Goal: Task Accomplishment & Management: Use online tool/utility

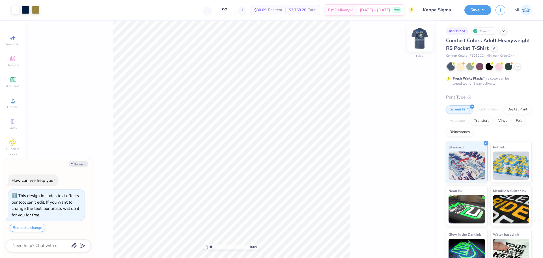
click at [420, 39] on img at bounding box center [419, 38] width 23 height 23
type textarea "x"
type input "2.01445811466782"
type textarea "x"
type input "2.01445811466782"
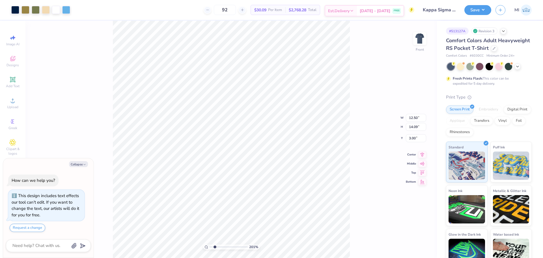
type textarea "x"
type input "2.01445811466782"
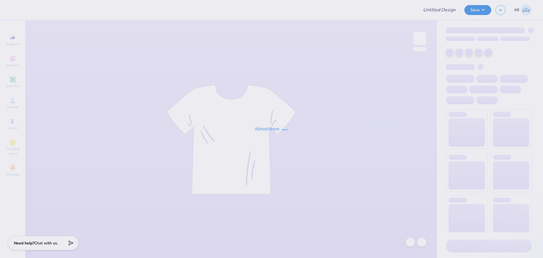
type input "ADPI DUDE'S WEEKEND MERCH"
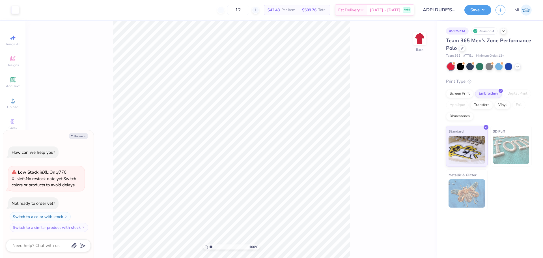
type textarea "x"
type input "4.48505384214065"
type textarea "x"
type input "4.48505384214065"
type textarea "x"
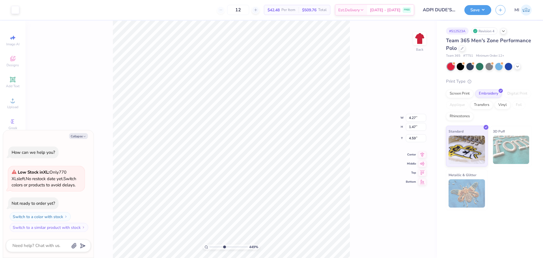
type input "4.48505384214065"
type textarea "x"
type input "4.48505384214065"
type textarea "x"
type input "4.48505384214065"
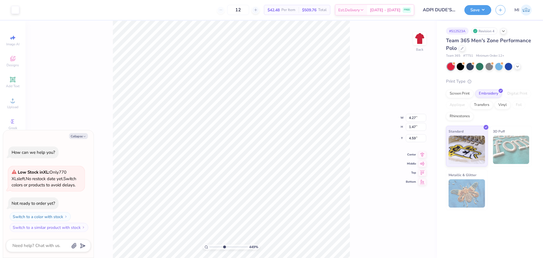
type textarea "x"
type input "4.48505384214065"
type textarea "x"
type input "4.48505384214065"
type textarea "x"
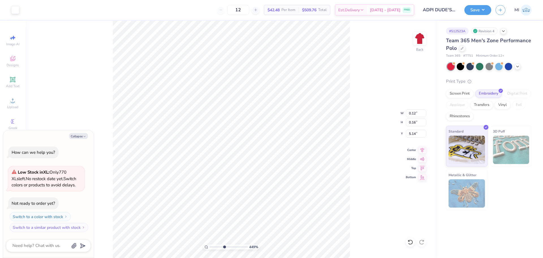
type input "4.48505384214065"
type textarea "x"
type input "4.48505384214065"
type textarea "x"
type input "4.48505384214065"
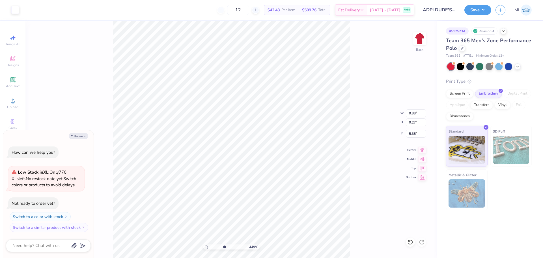
type textarea "x"
type input "4.48505384214065"
type textarea "x"
type input "4.48505384214065"
type textarea "x"
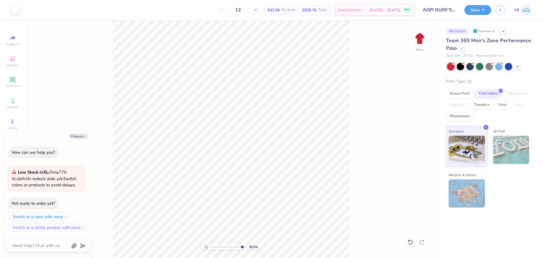
type input "9.03495310702233"
type textarea "x"
type input "9.03495310702233"
type textarea "x"
type input "0.86"
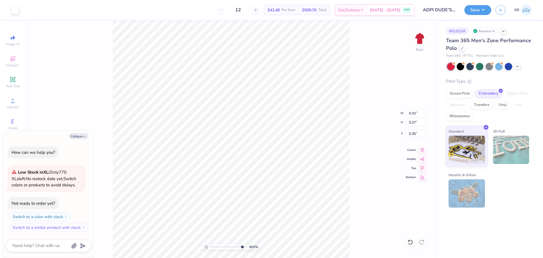
type input "0.45"
type input "5.17"
type input "9.03495310702233"
type textarea "x"
type input "9.03495310702233"
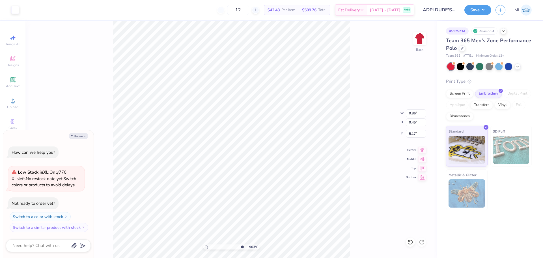
type textarea "x"
type input "9.03495310702233"
type textarea "x"
type input "9.03495310702233"
type textarea "x"
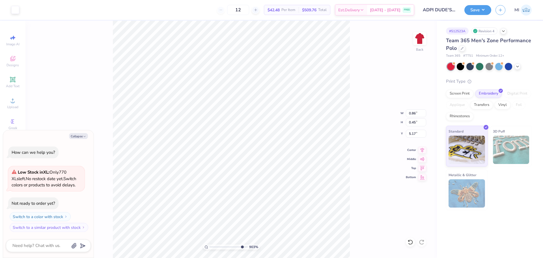
type input "9.03495310702233"
type textarea "x"
type input "9.03495310702233"
type textarea "x"
type input "9.03495310702233"
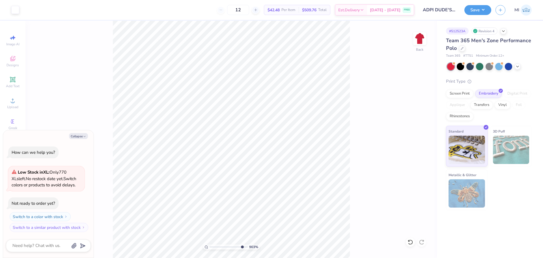
type textarea "x"
type input "9.03495310702233"
type textarea "x"
type input "9.03495310702233"
type textarea "x"
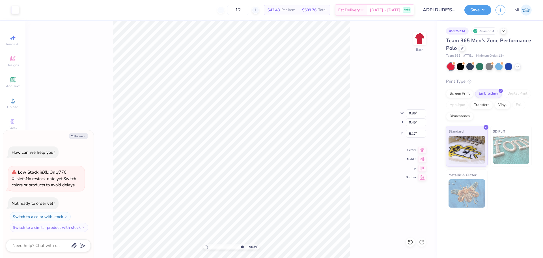
type input "9.03495310702233"
type textarea "x"
type input "9.03495310702233"
type textarea "x"
type input "9.03495310702233"
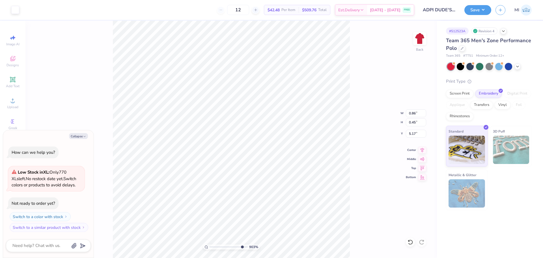
type textarea "x"
type input "9.03495310702233"
type textarea "x"
type input "9.03495310702233"
type textarea "x"
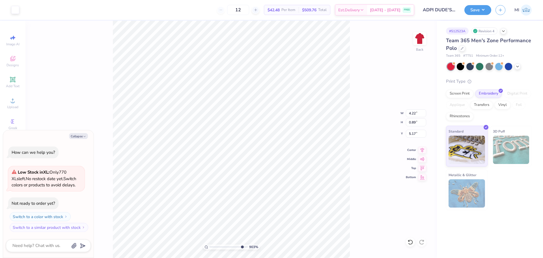
type input "9.03495310702233"
type textarea "x"
type input "9.03495310702233"
type textarea "x"
type input "9.03495310702233"
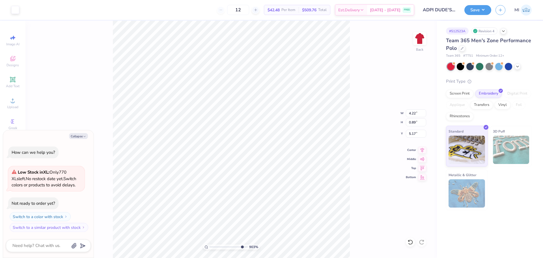
type textarea "x"
type input "9.03495310702233"
type textarea "x"
type input "9.03495310702233"
type textarea "x"
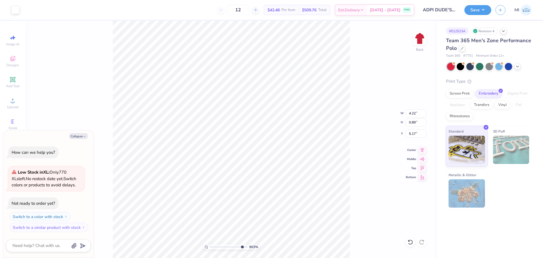
type input "5.18"
type input "9.03495310702233"
type textarea "x"
type input "9.03495310702233"
type textarea "x"
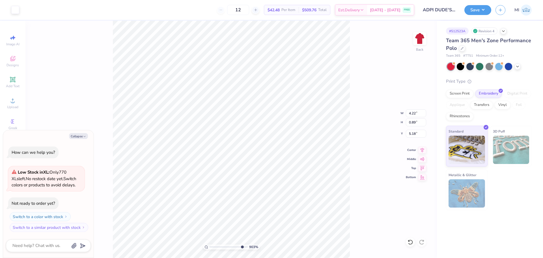
type input "9.03495310702233"
type textarea "x"
type input "9.03495310702233"
type textarea "x"
type input "9.03495310702233"
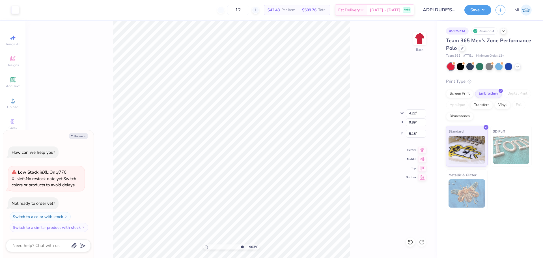
type textarea "x"
type input "9.03495310702233"
type textarea "x"
type input "9.03495310702233"
type textarea "x"
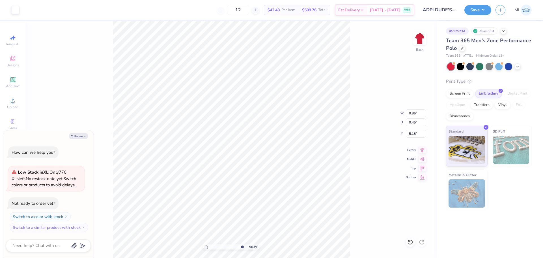
type input "9.03495310702233"
type textarea "x"
type input "5.17"
type input "9.03495310702233"
type textarea "x"
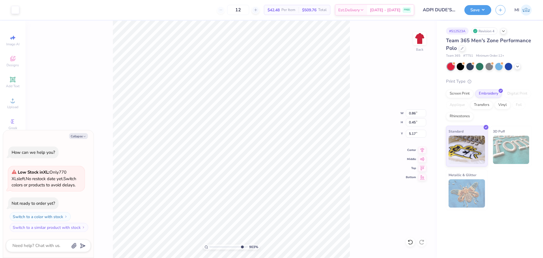
type input "9.03495310702233"
type textarea "x"
type input "9.03495310702233"
type textarea "x"
type input "9.03495310702233"
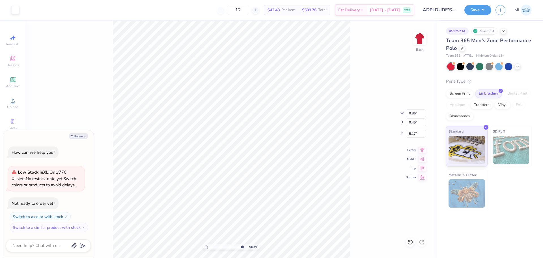
type textarea "x"
type input "6.14"
type input "9.03495310702233"
type textarea "x"
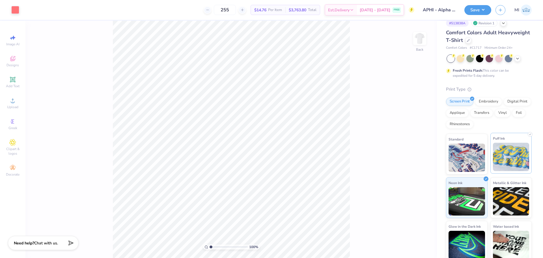
scroll to position [12, 0]
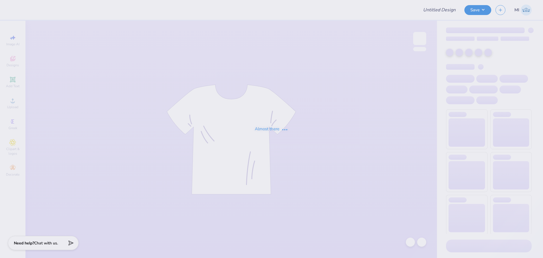
type input "KKG New Mem Merch"
type input "12"
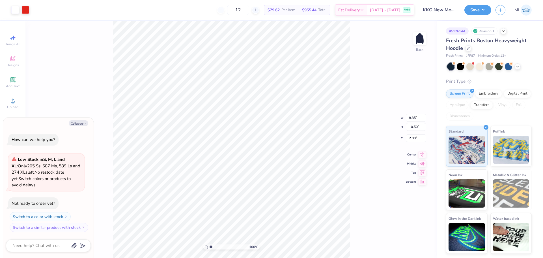
type textarea "x"
type input "8.68"
type input "10.91"
type textarea "x"
type input "0.50"
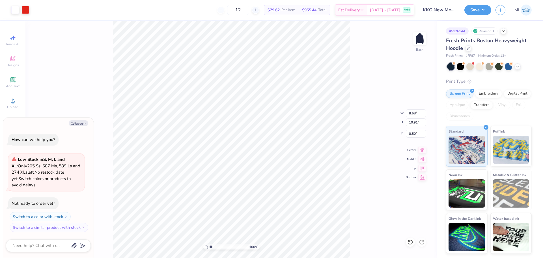
type textarea "x"
type input "1.29"
type textarea "x"
type input "8.51"
type input "1.04"
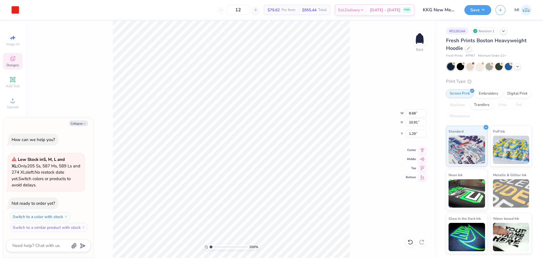
type input "4.58"
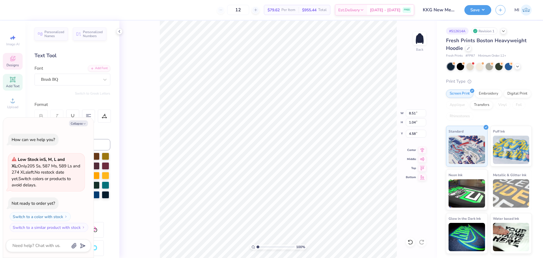
scroll to position [5, 1]
type textarea "x"
type input "3.60"
type textarea "x"
type input "11.40"
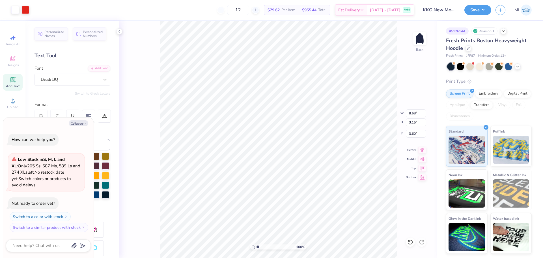
type input "4.14"
type textarea "x"
type input "0.47"
type input "5.36"
type input "6.85"
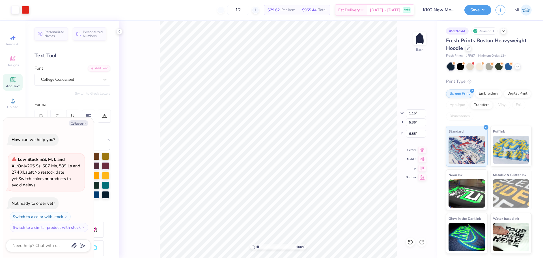
type textarea "x"
type input "1.68"
type input "7.81"
type input "4.38"
type textarea "x"
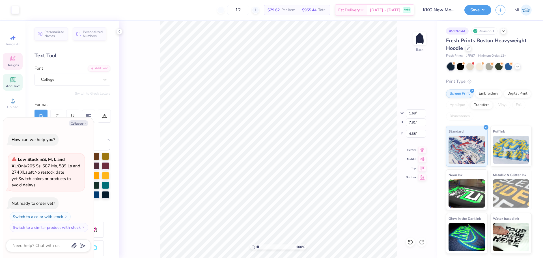
type input "1.00"
type input "0.80"
type input "1.29"
type textarea "x"
type input "1.34"
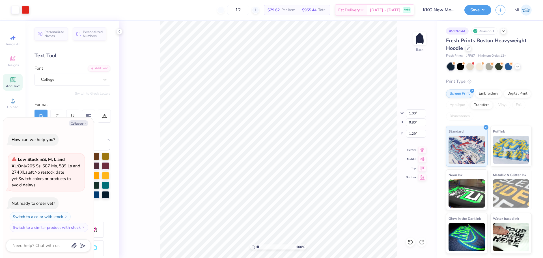
type input "1.19"
type textarea "x"
type input "3.36"
type input "2.98"
type textarea "x"
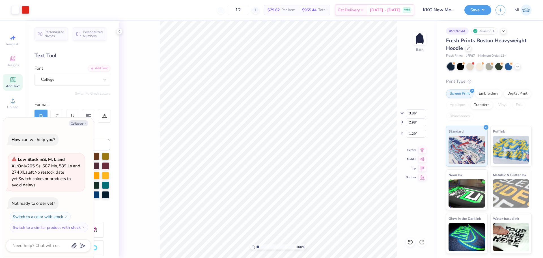
type input "0.50"
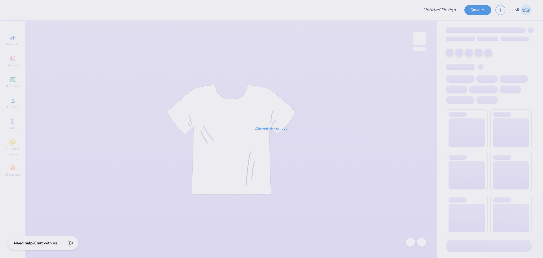
type input "mens club soccer B"
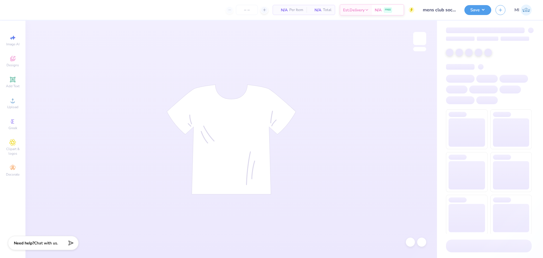
type input "24"
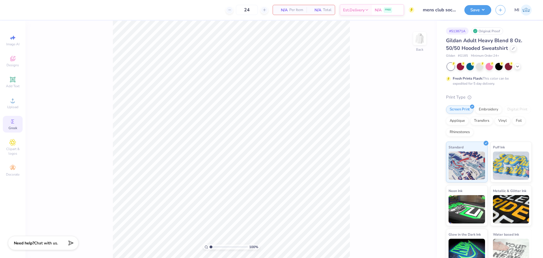
click at [12, 124] on icon at bounding box center [12, 121] width 7 height 7
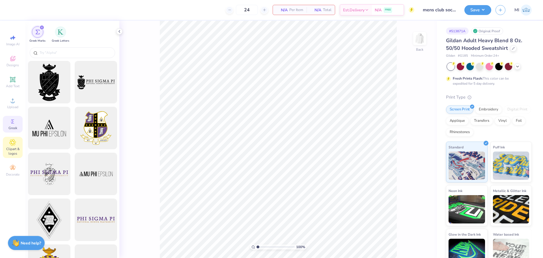
click at [15, 147] on span "Clipart & logos" at bounding box center [13, 150] width 20 height 9
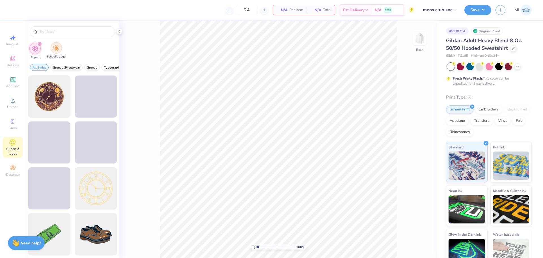
click at [55, 49] on img "filter for School's Logo" at bounding box center [56, 48] width 6 height 7
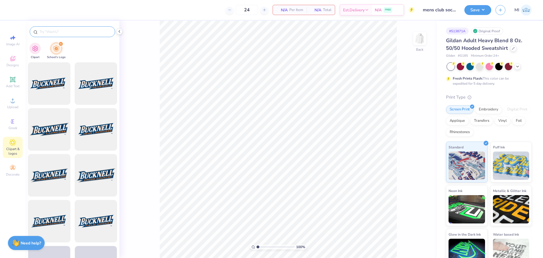
click at [74, 33] on input "text" at bounding box center [75, 32] width 72 height 6
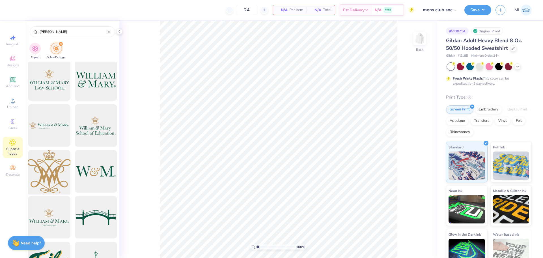
scroll to position [226, 0]
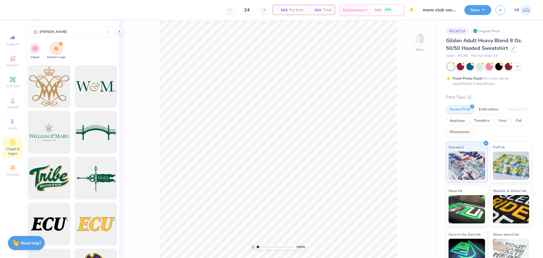
type input "[PERSON_NAME]"
